Goal: Check status: Check status

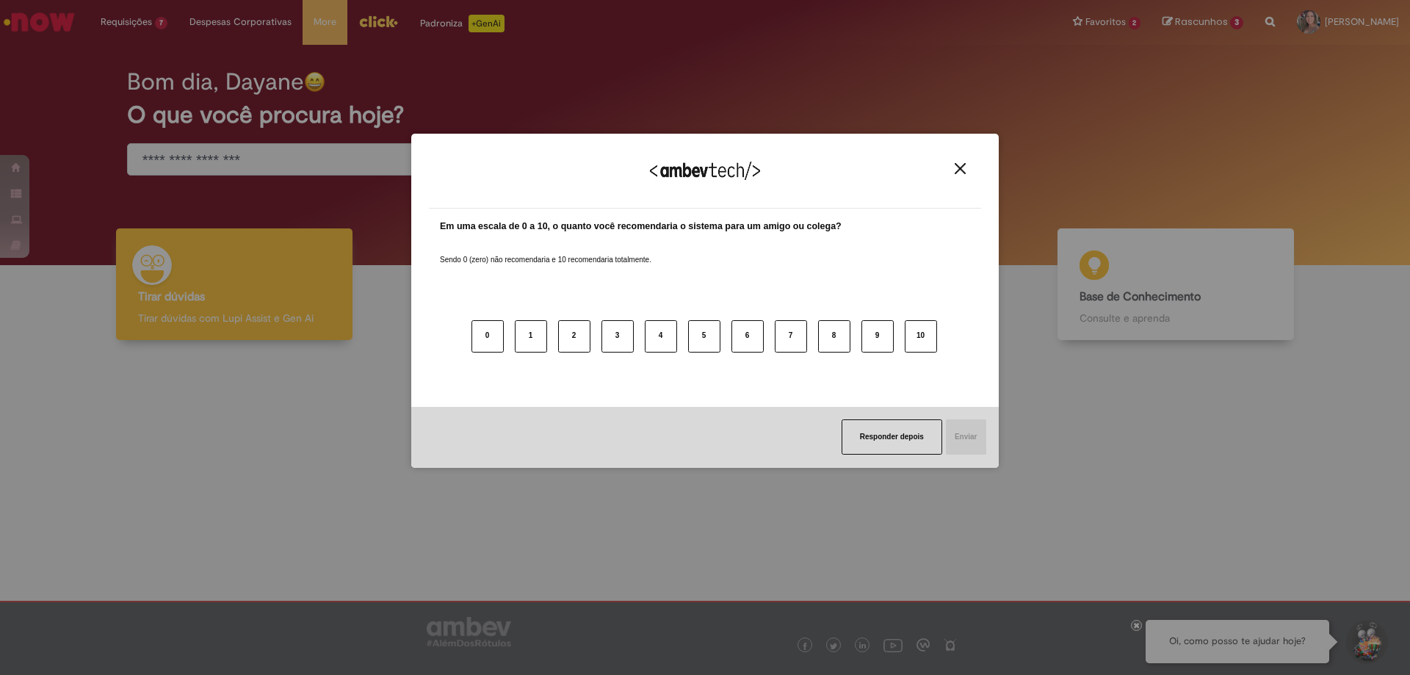
click at [956, 166] on img "Close" at bounding box center [960, 168] width 11 height 11
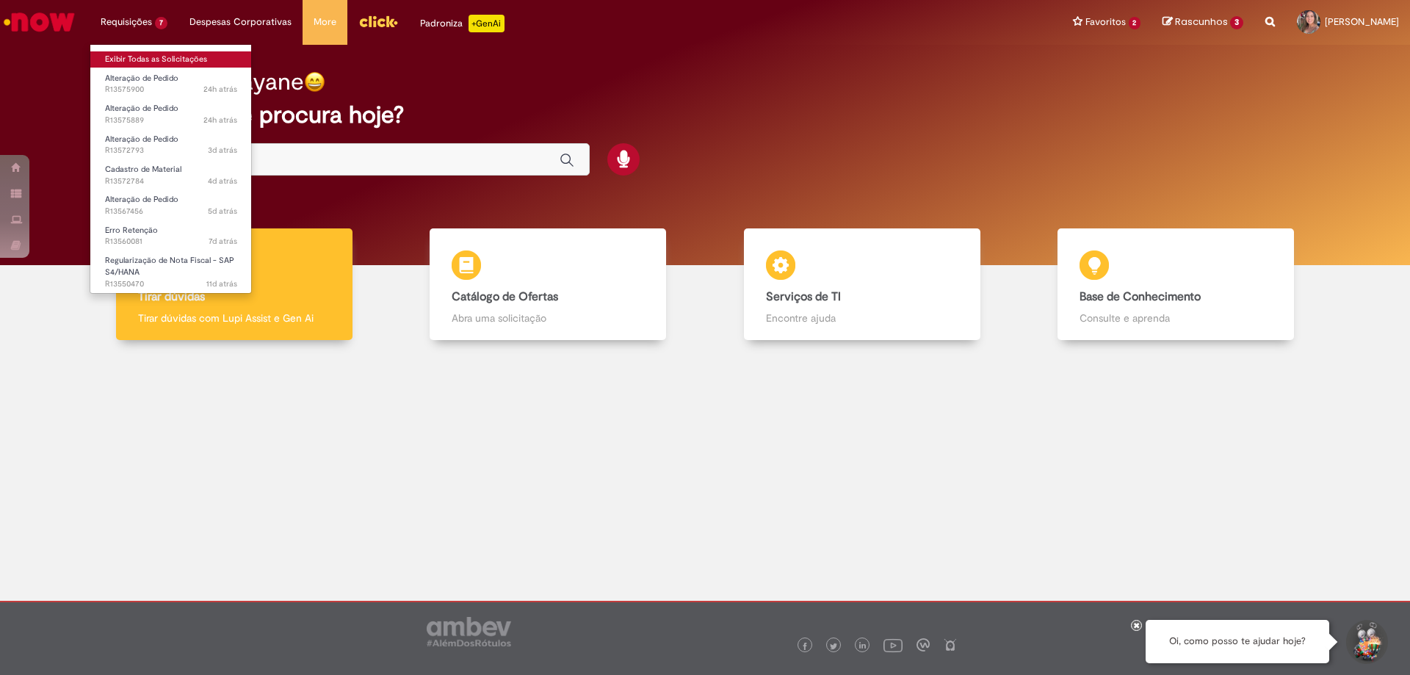
click at [150, 54] on link "Exibir Todas as Solicitações" at bounding box center [171, 59] width 162 height 16
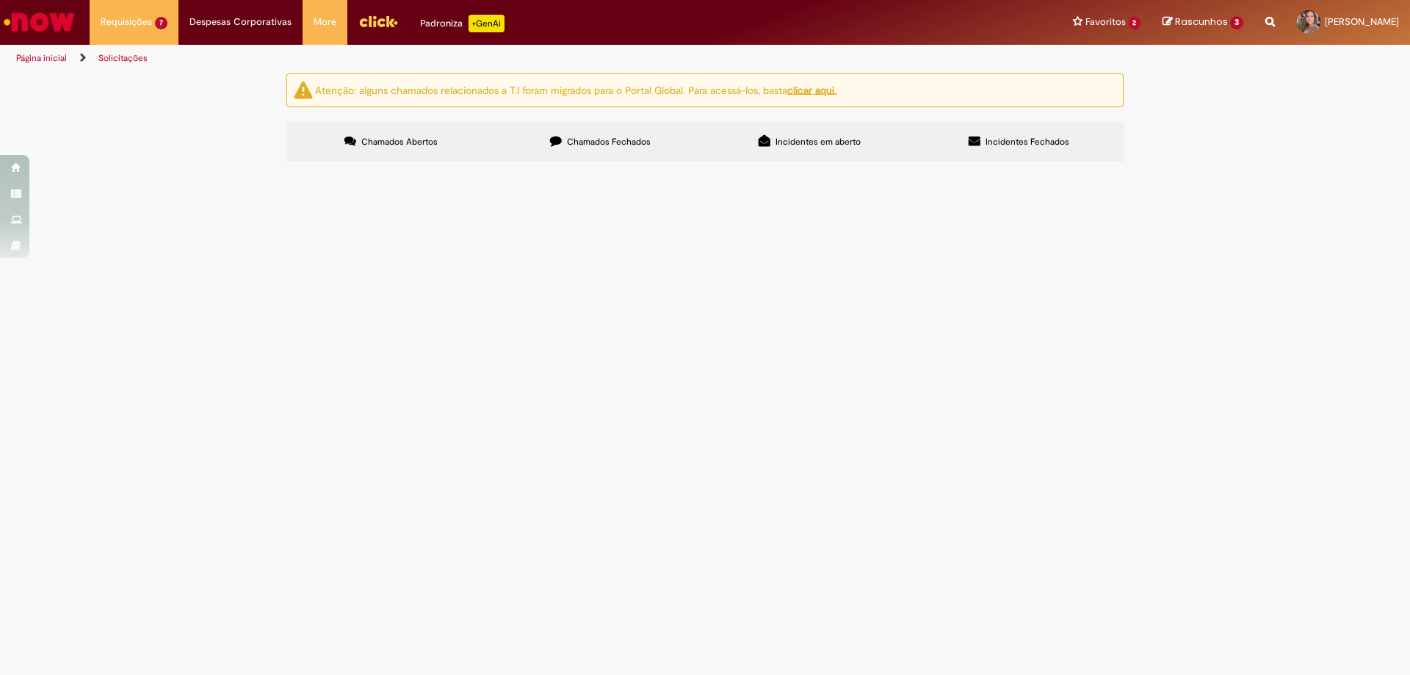
click at [0, 0] on span "Em Tratamento" at bounding box center [0, 0] width 0 height 0
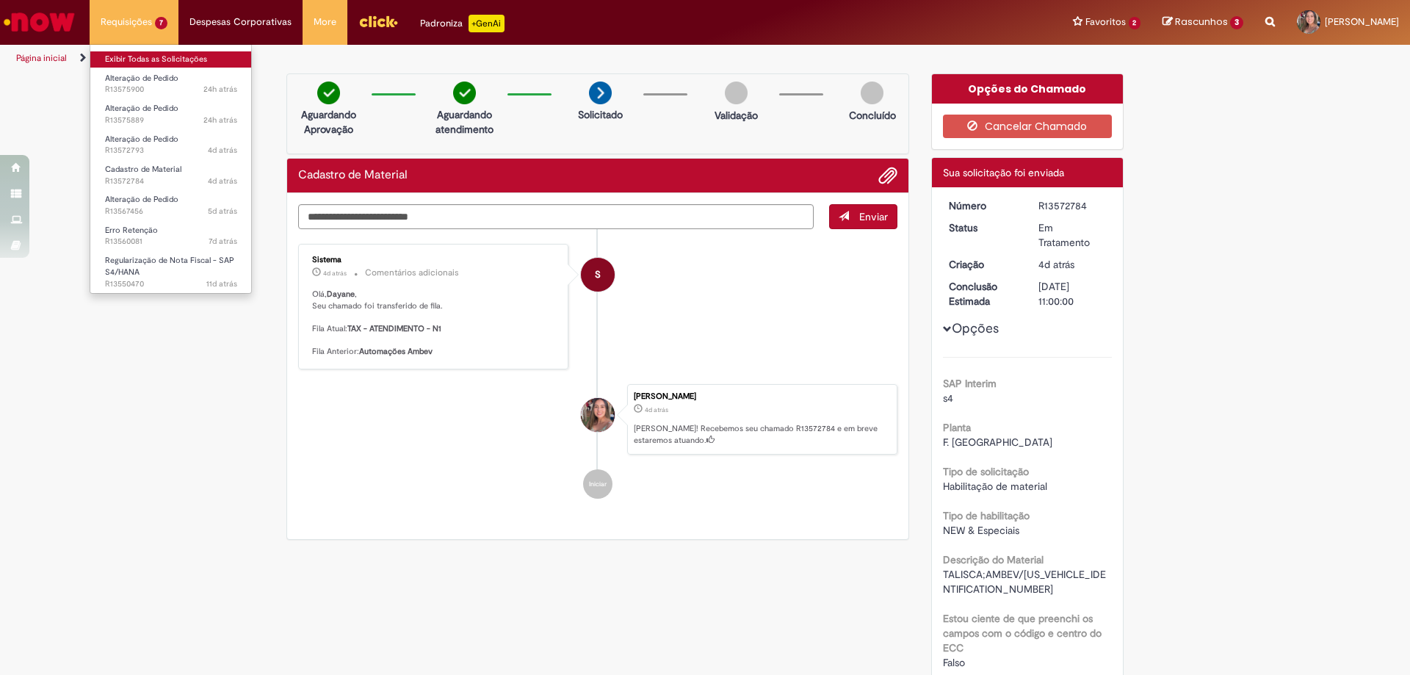
click at [143, 55] on link "Exibir Todas as Solicitações" at bounding box center [171, 59] width 162 height 16
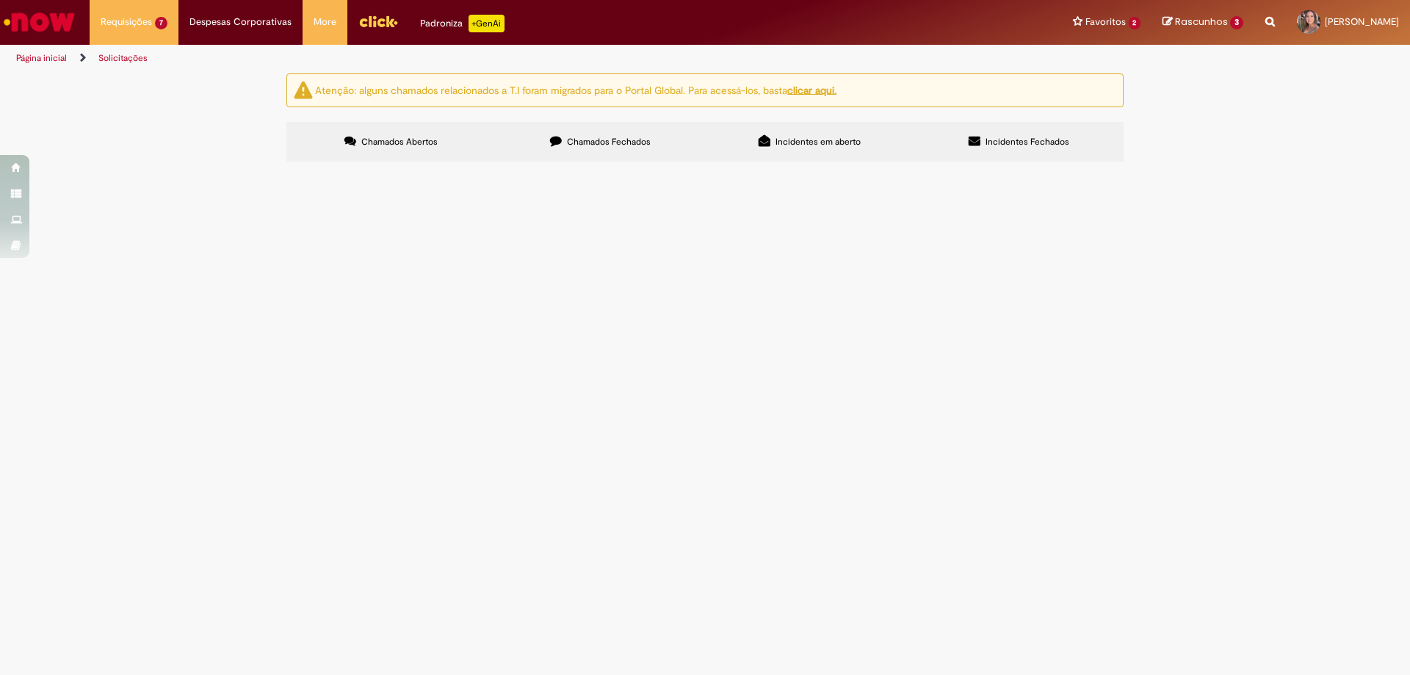
click at [0, 0] on span "Em Validação" at bounding box center [0, 0] width 0 height 0
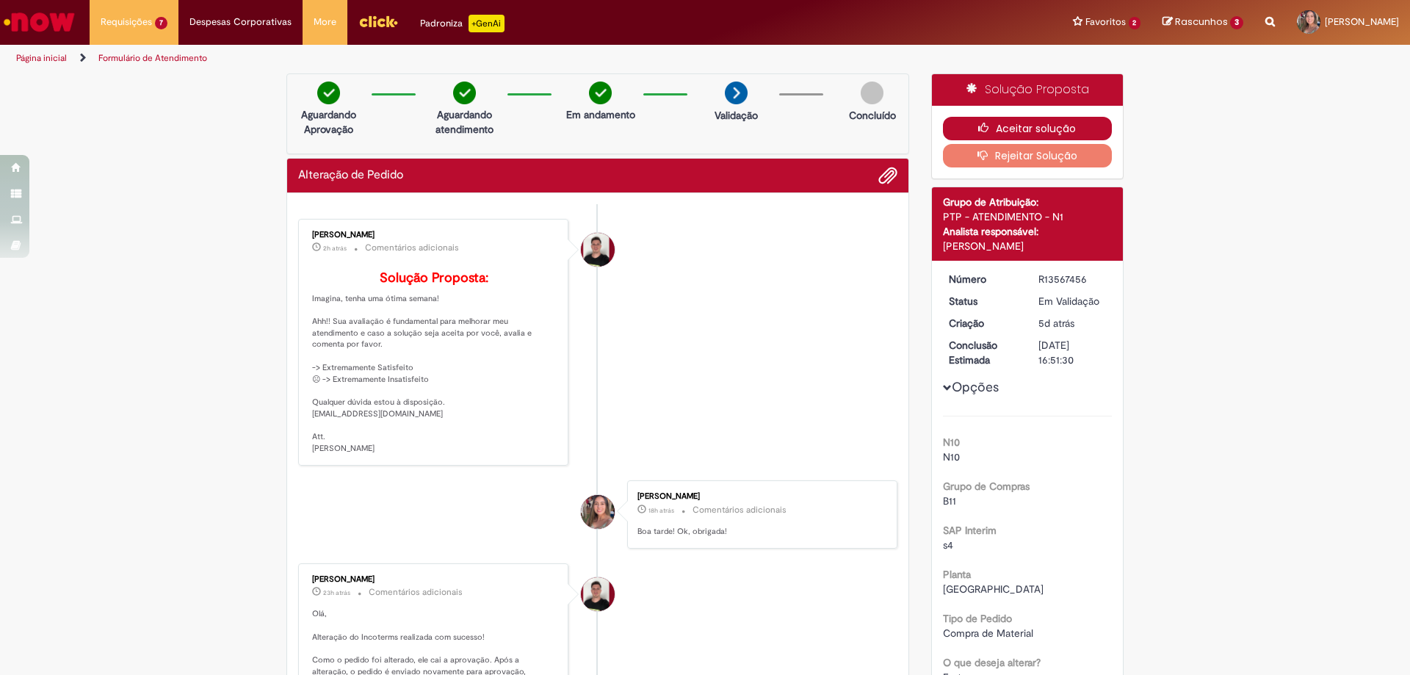
click at [995, 126] on button "Aceitar solução" at bounding box center [1028, 129] width 170 height 24
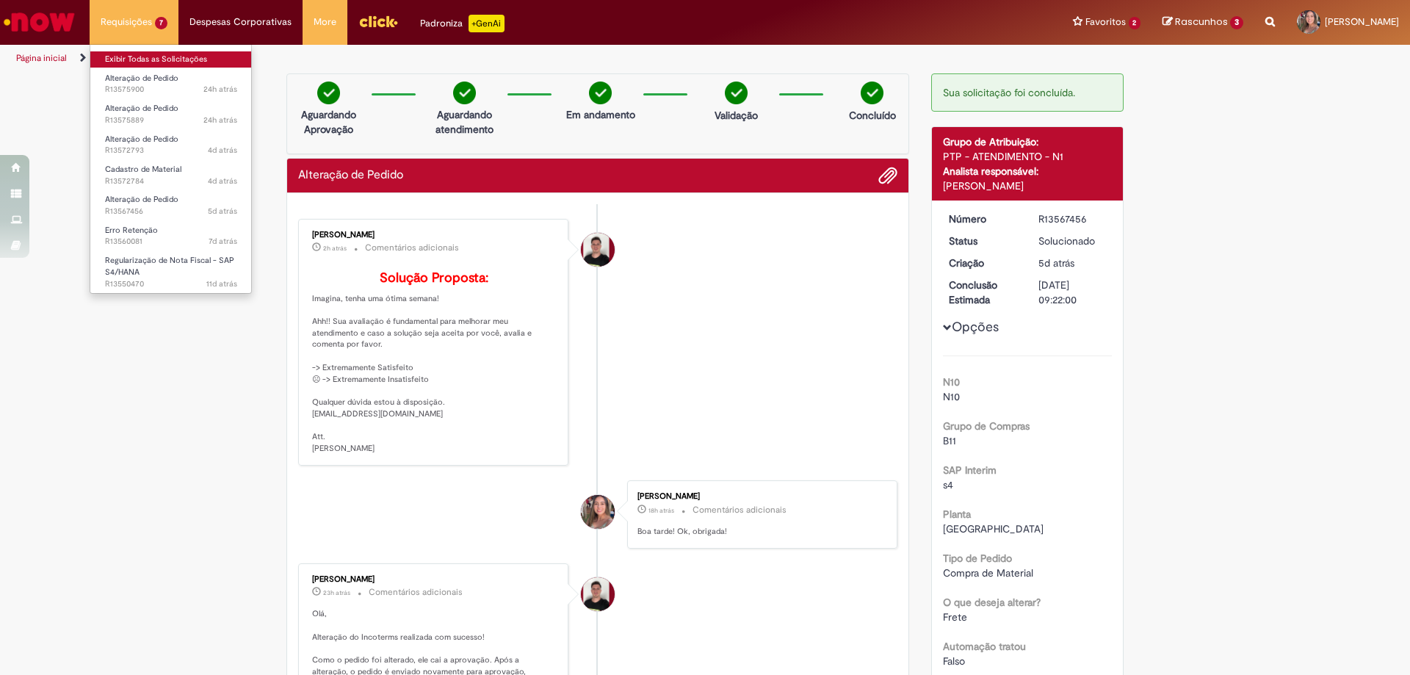
click at [158, 51] on link "Exibir Todas as Solicitações" at bounding box center [171, 59] width 162 height 16
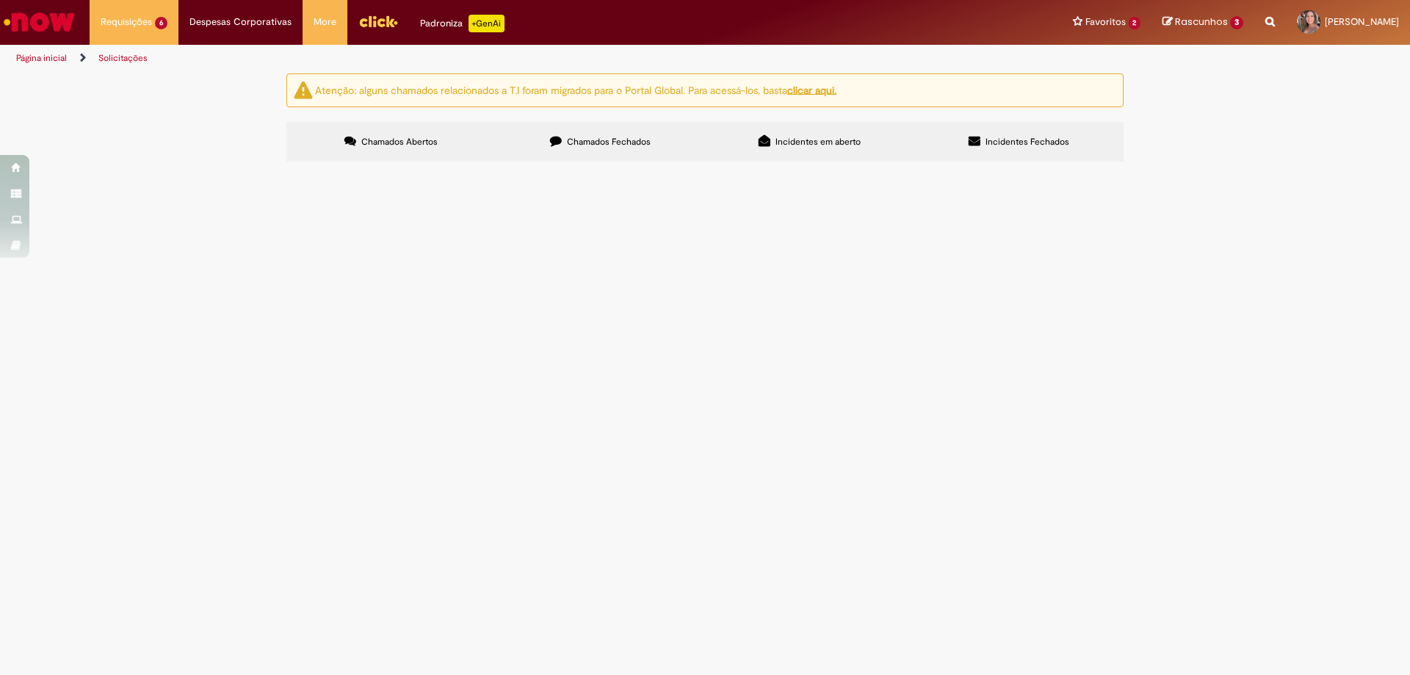
click at [0, 0] on span "Em Validação" at bounding box center [0, 0] width 0 height 0
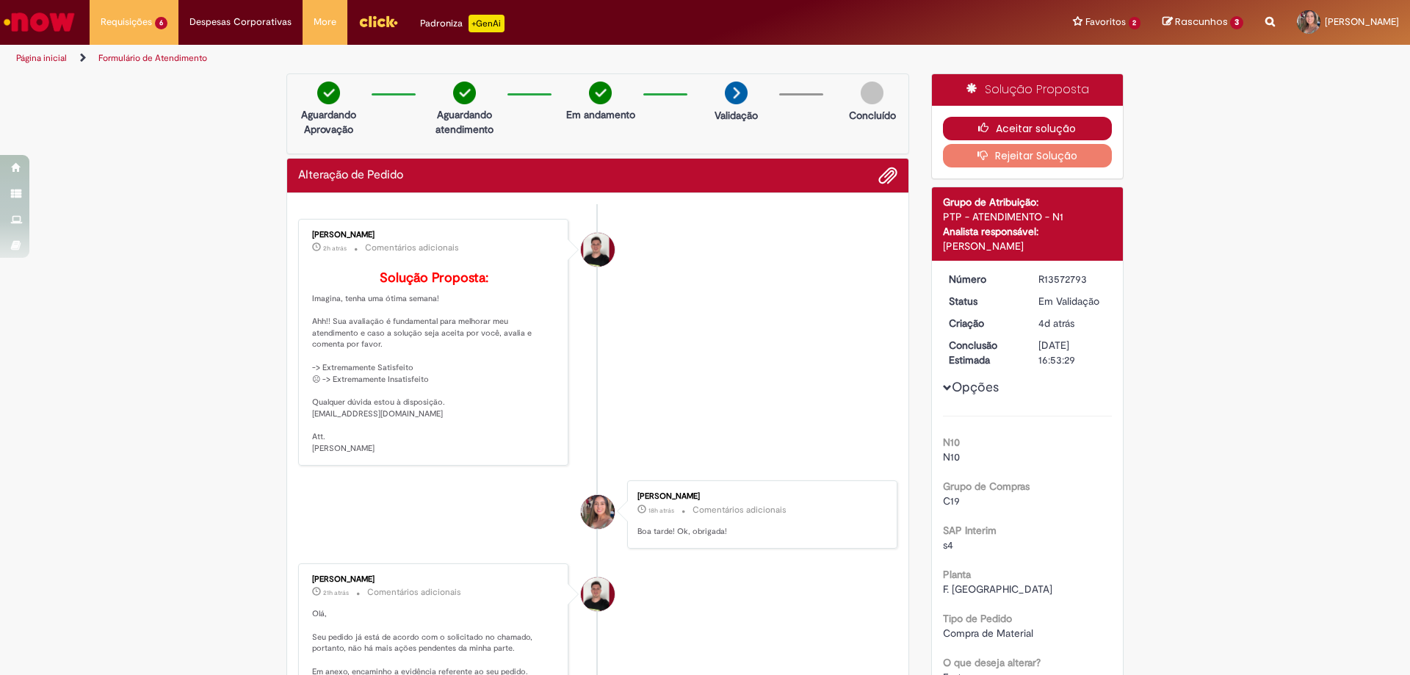
click at [1009, 123] on button "Aceitar solução" at bounding box center [1028, 129] width 170 height 24
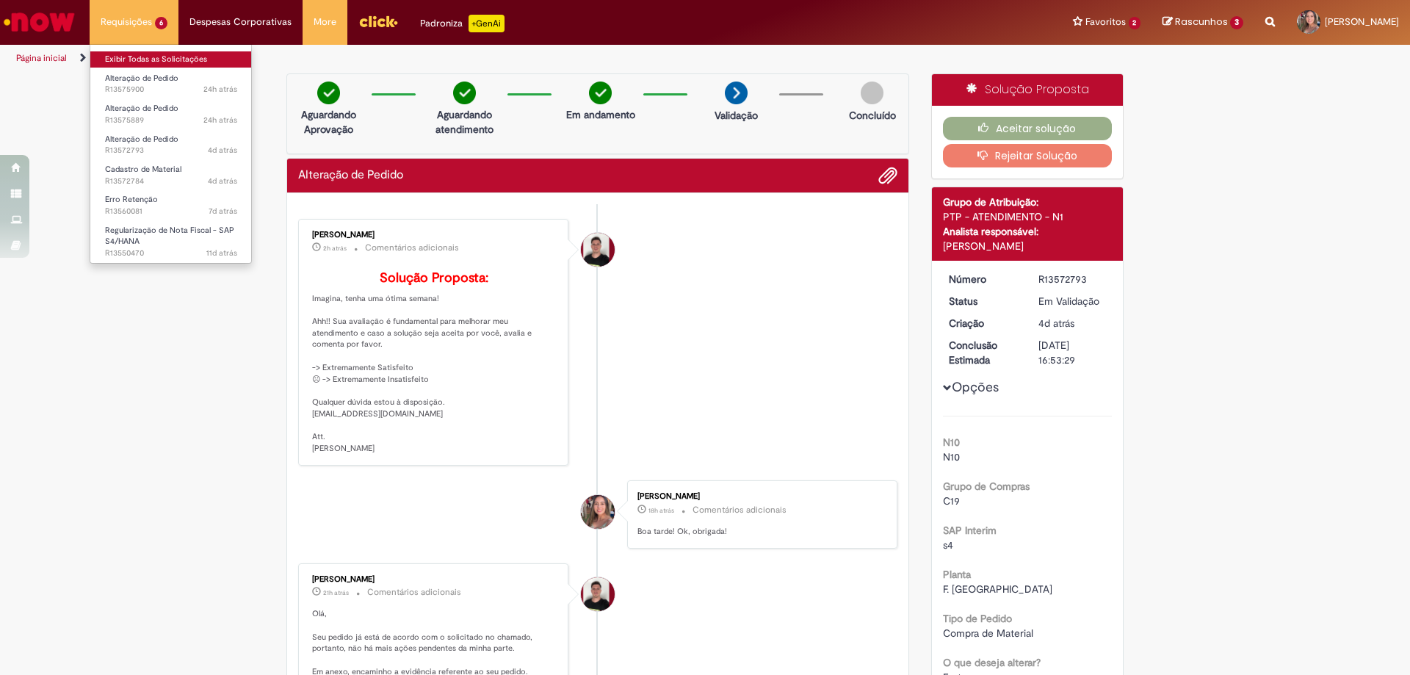
click at [158, 55] on link "Exibir Todas as Solicitações" at bounding box center [171, 59] width 162 height 16
